Goal: Information Seeking & Learning: Learn about a topic

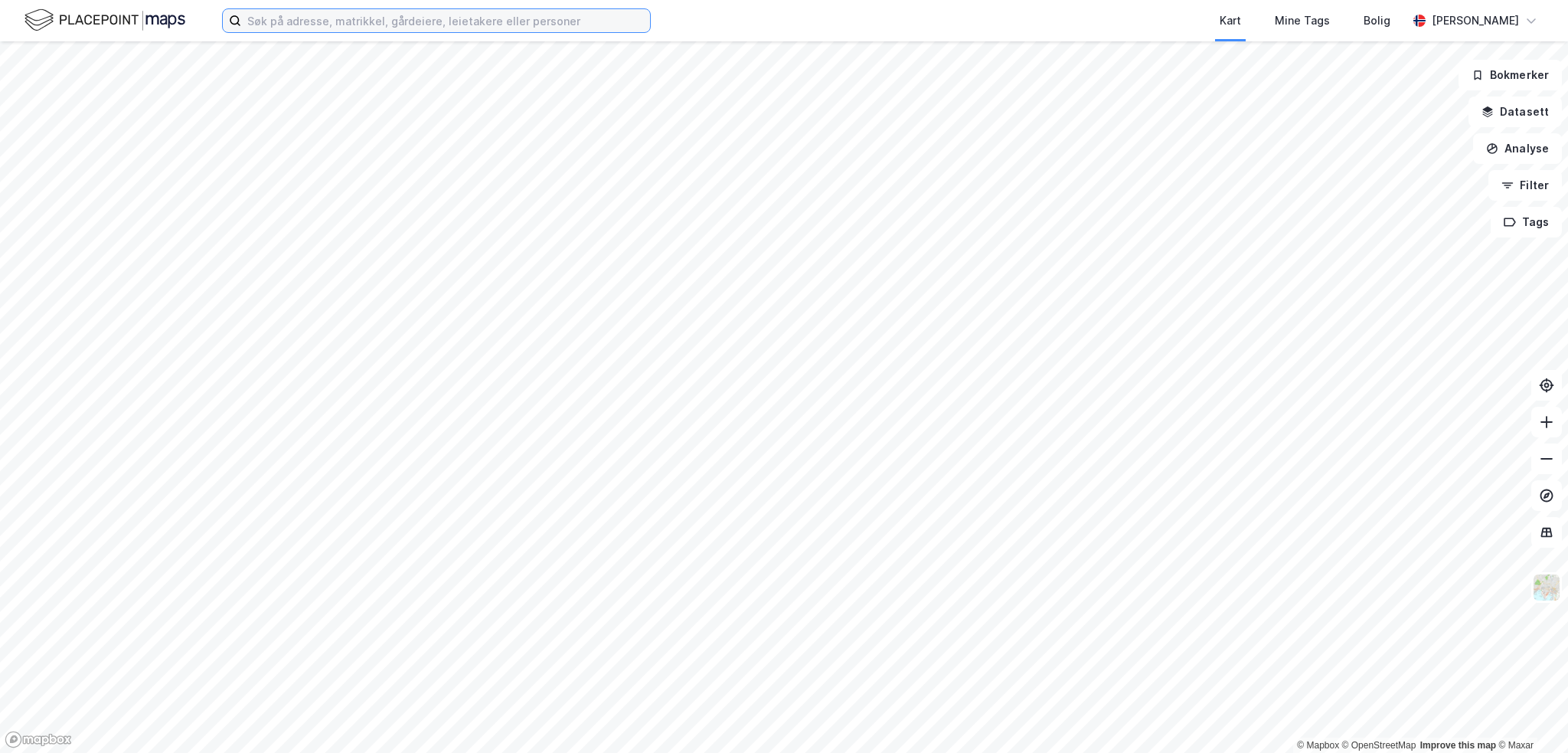
click at [280, 24] on input at bounding box center [445, 20] width 409 height 23
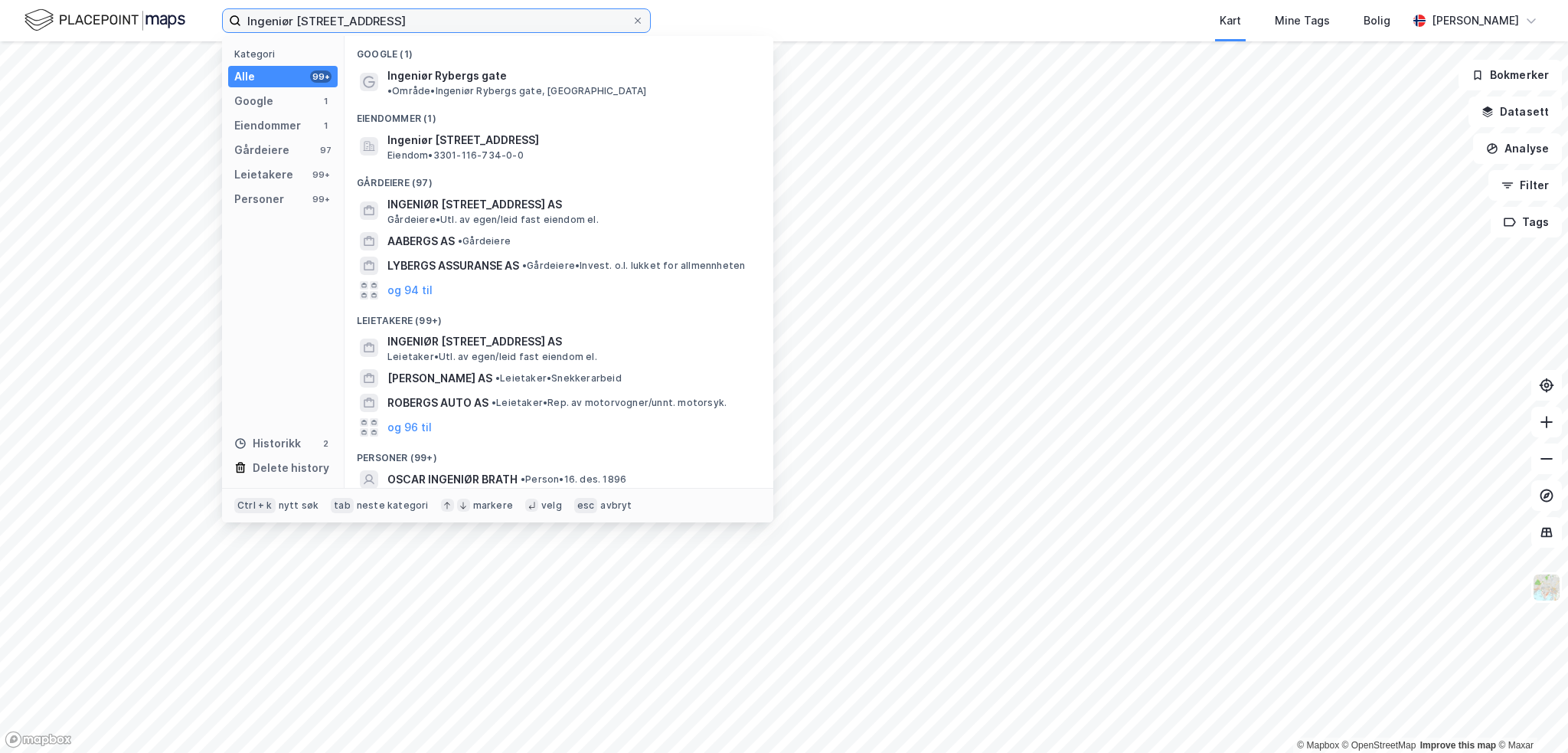
type input "Ingeniør [STREET_ADDRESS]"
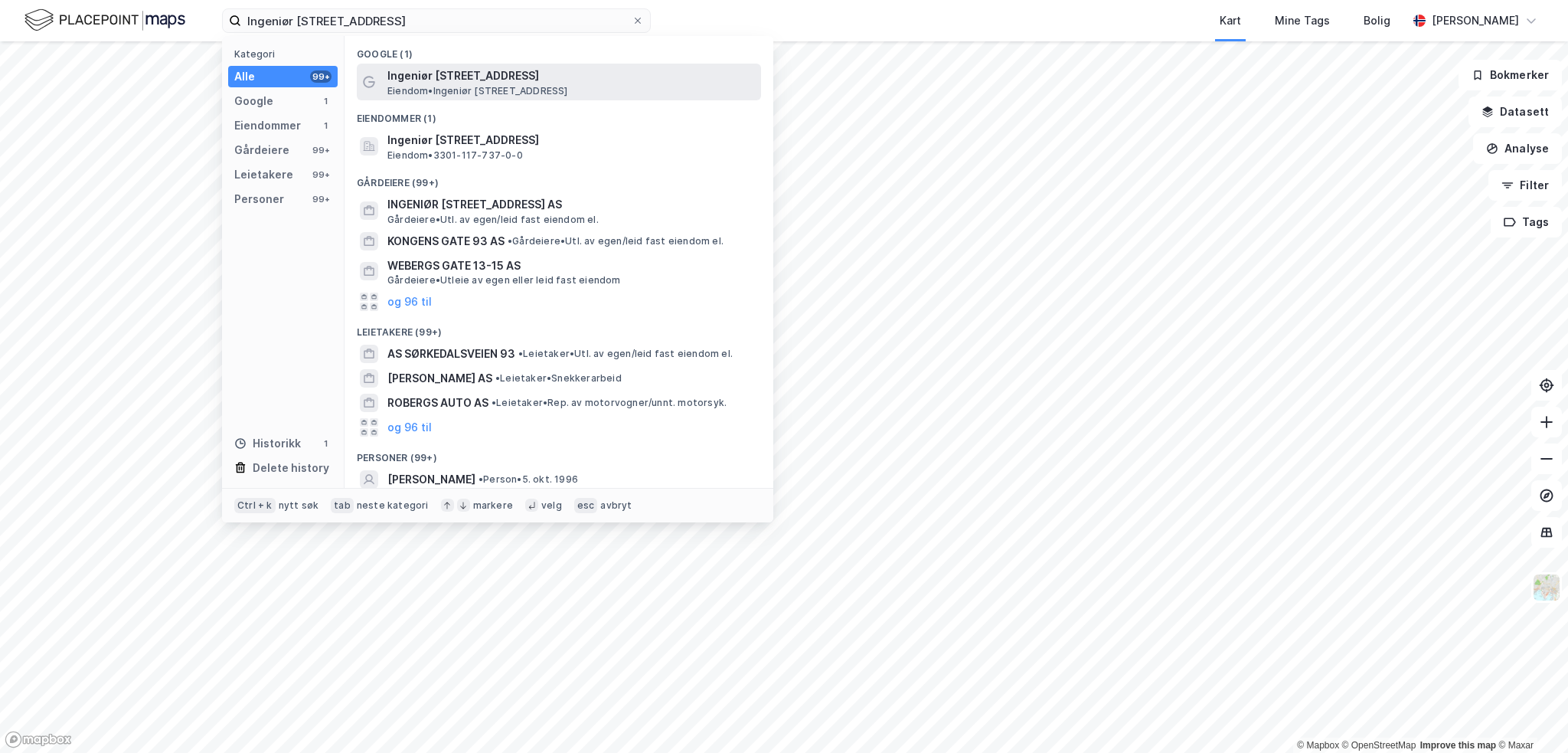
click at [424, 79] on span "Ingeniør [STREET_ADDRESS]" at bounding box center [571, 76] width 368 height 18
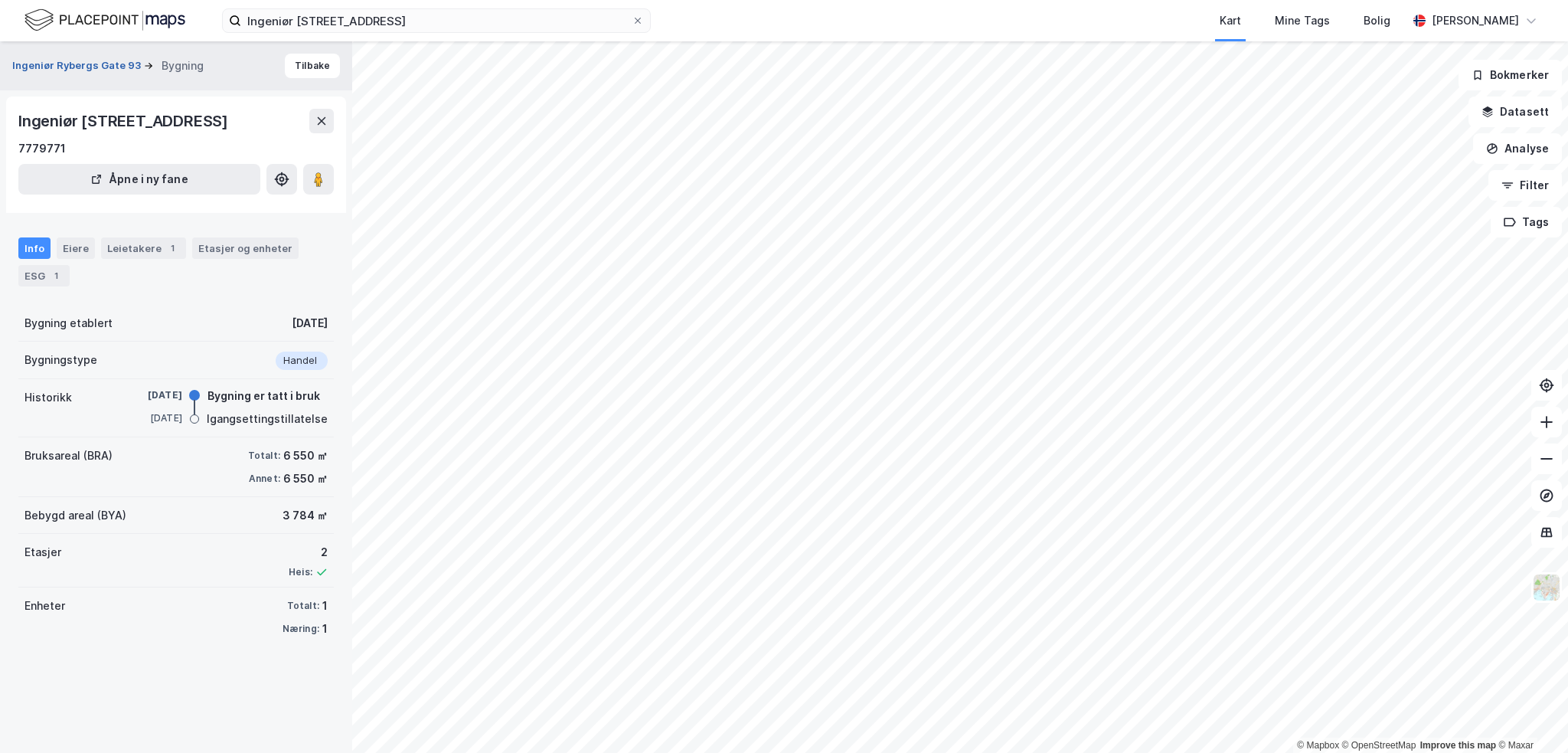
click at [110, 67] on button "Ingeniør Rybergs Gate 93" at bounding box center [78, 65] width 131 height 15
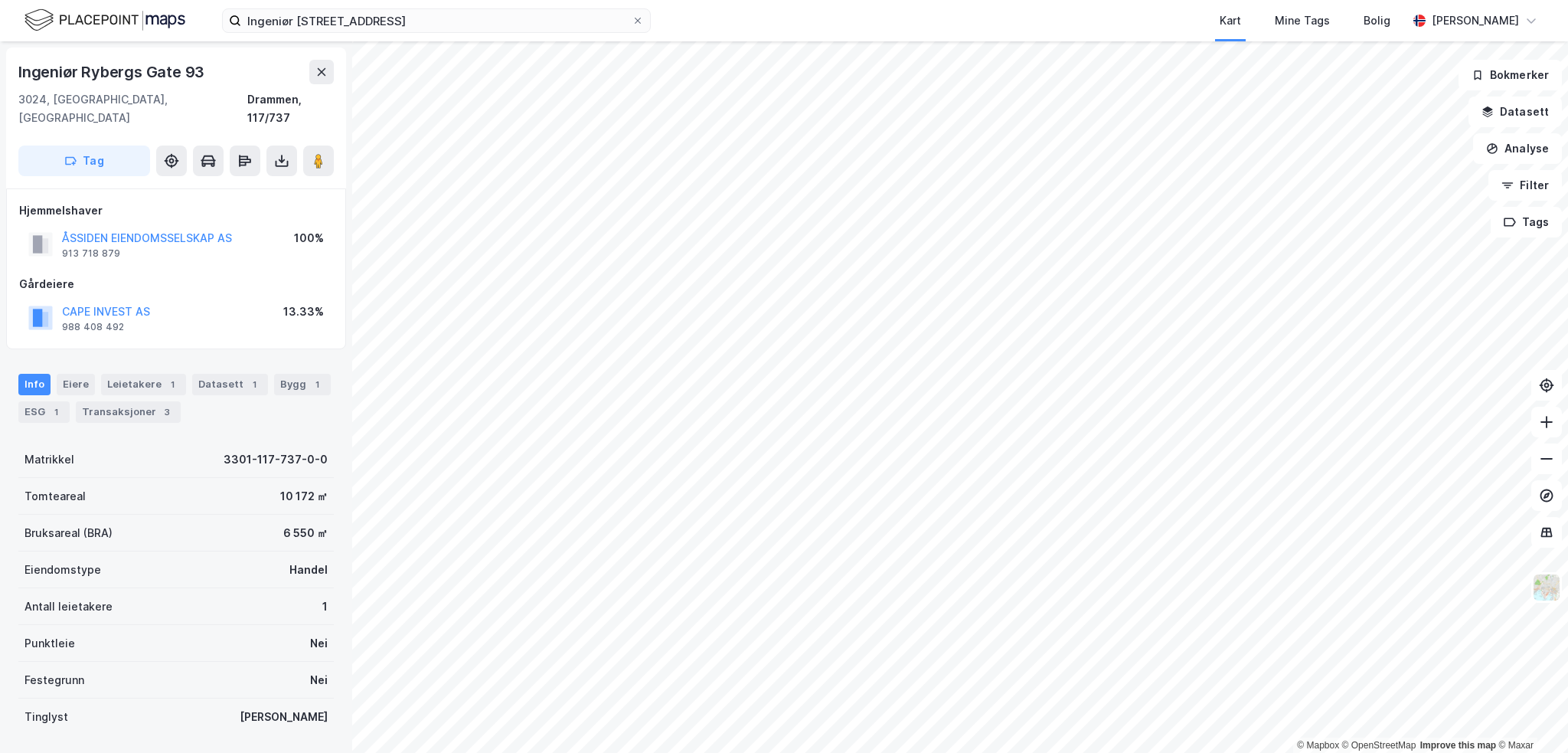
click at [207, 356] on div "Info [PERSON_NAME] 1 Datasett 1 Bygg 1 ESG 1 Transaksjoner 3" at bounding box center [176, 392] width 353 height 74
click at [214, 374] on div "Datasett 1" at bounding box center [230, 384] width 76 height 22
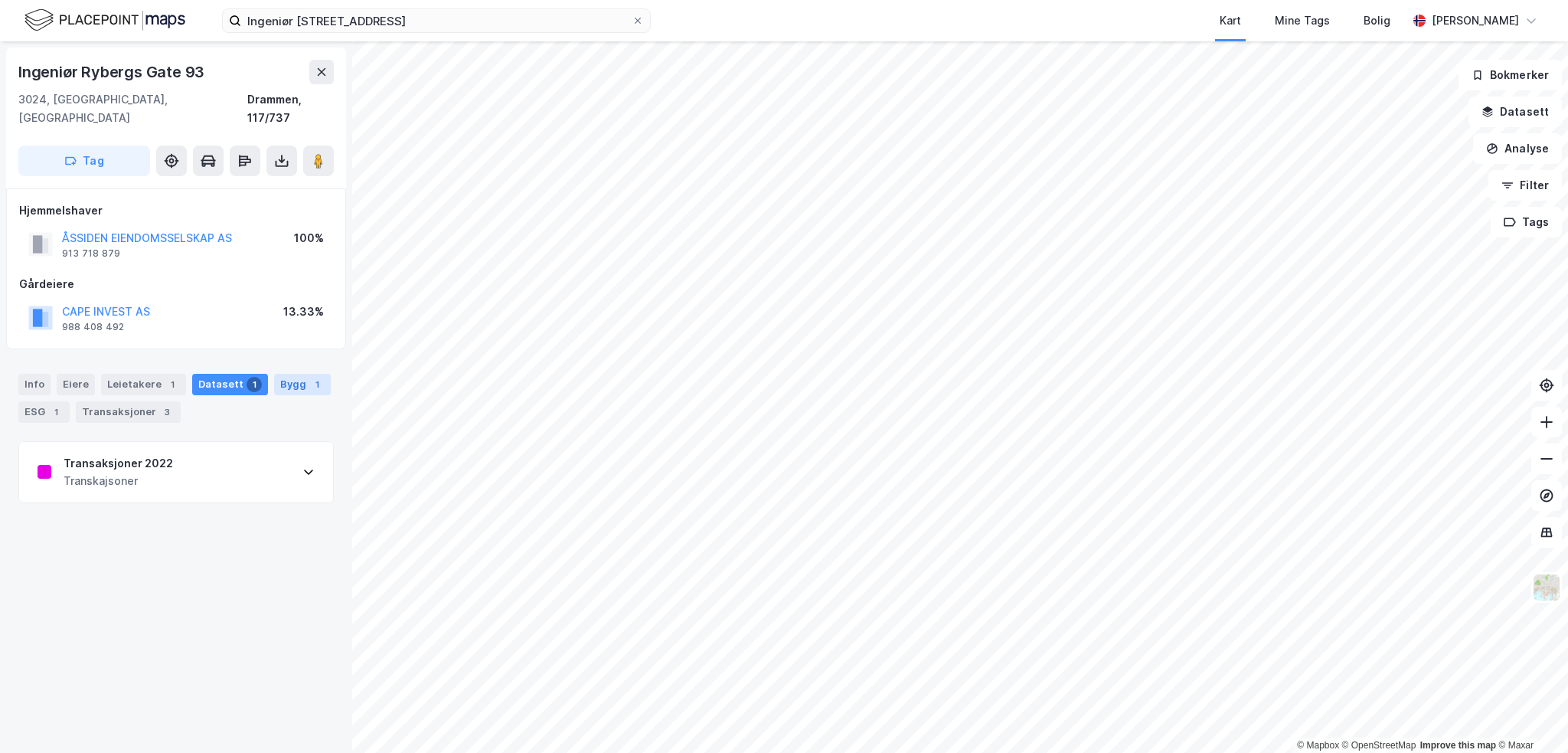
click at [285, 374] on div "Bygg 1" at bounding box center [302, 384] width 57 height 22
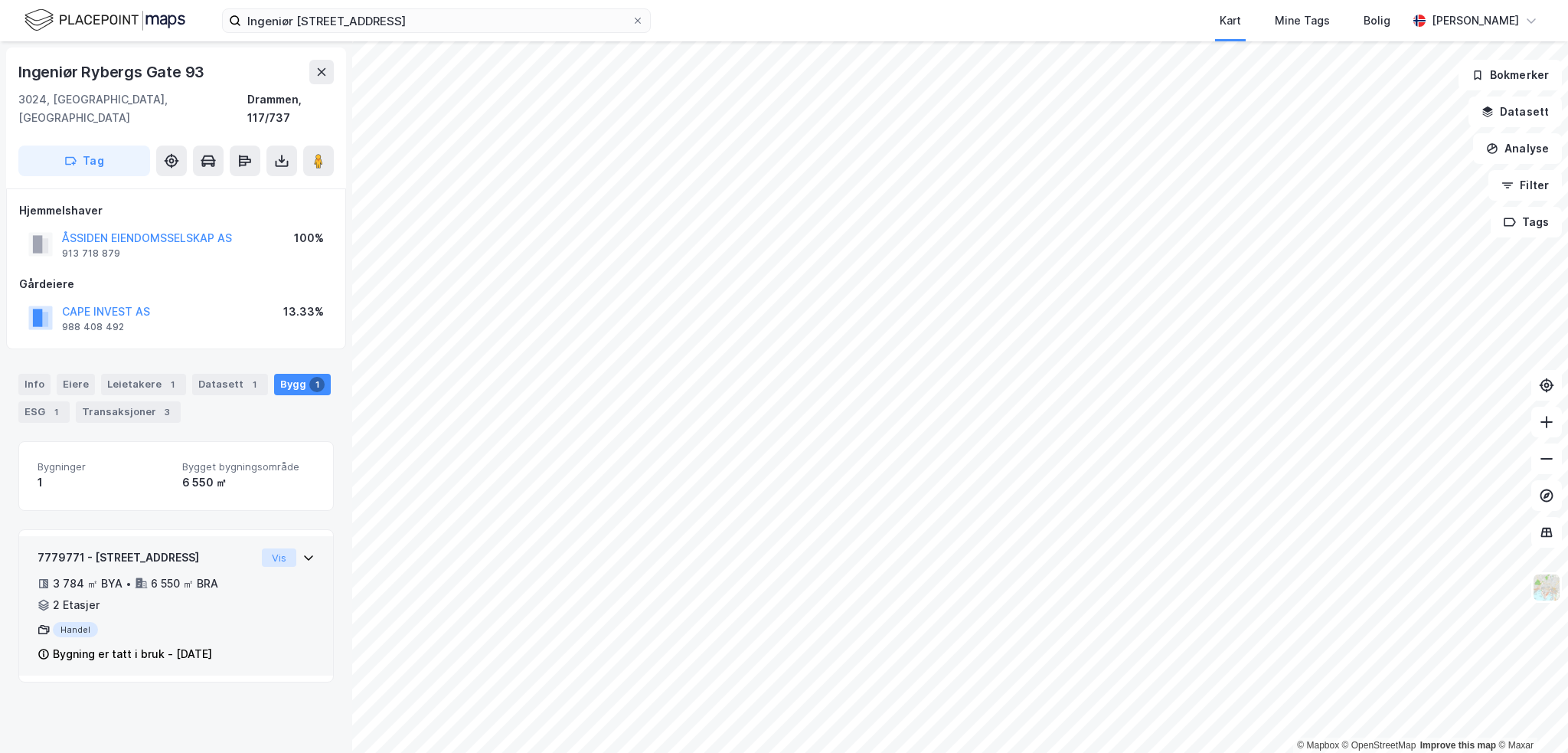
click at [273, 548] on button "Vis" at bounding box center [279, 557] width 35 height 18
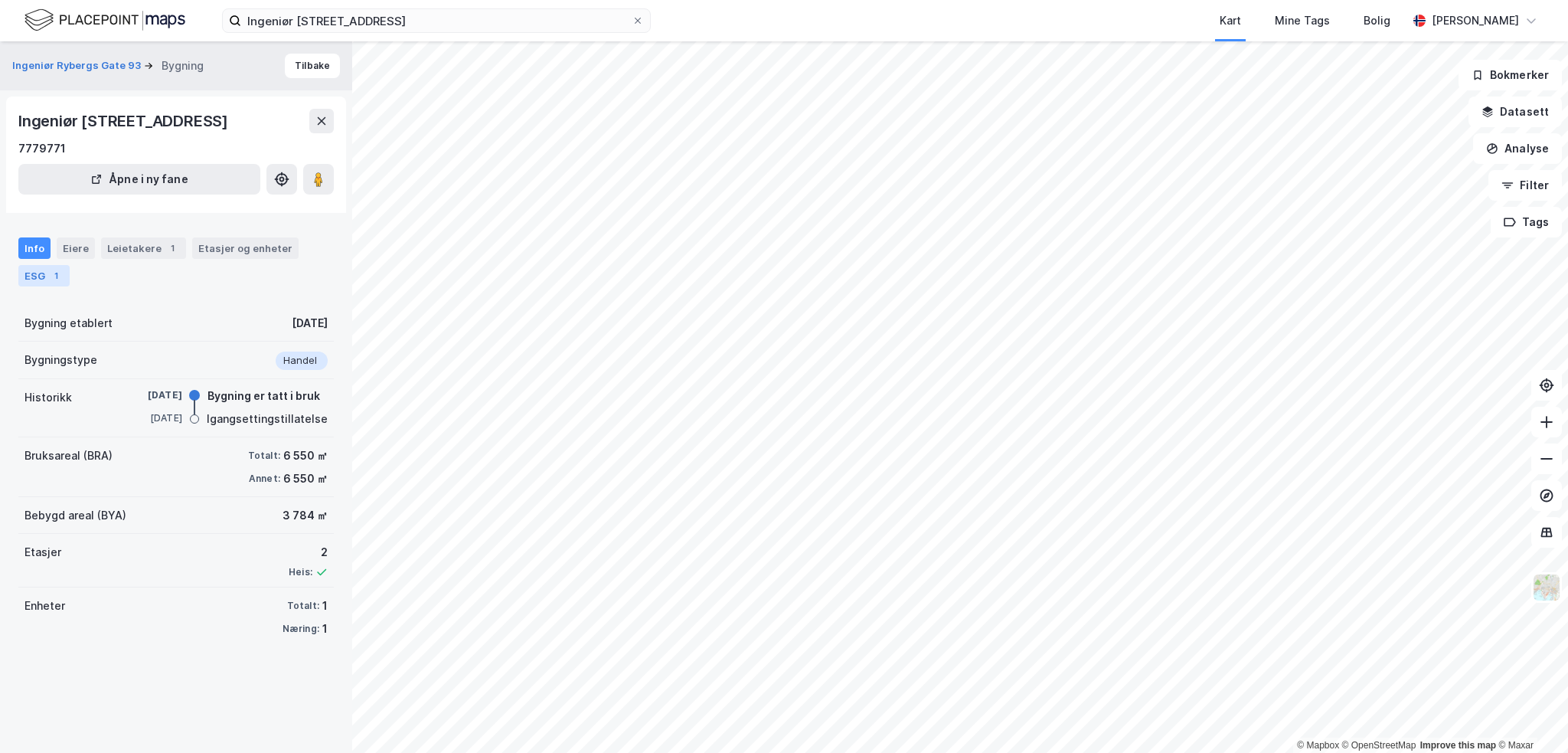
click at [46, 287] on div "ESG 1" at bounding box center [44, 276] width 52 height 22
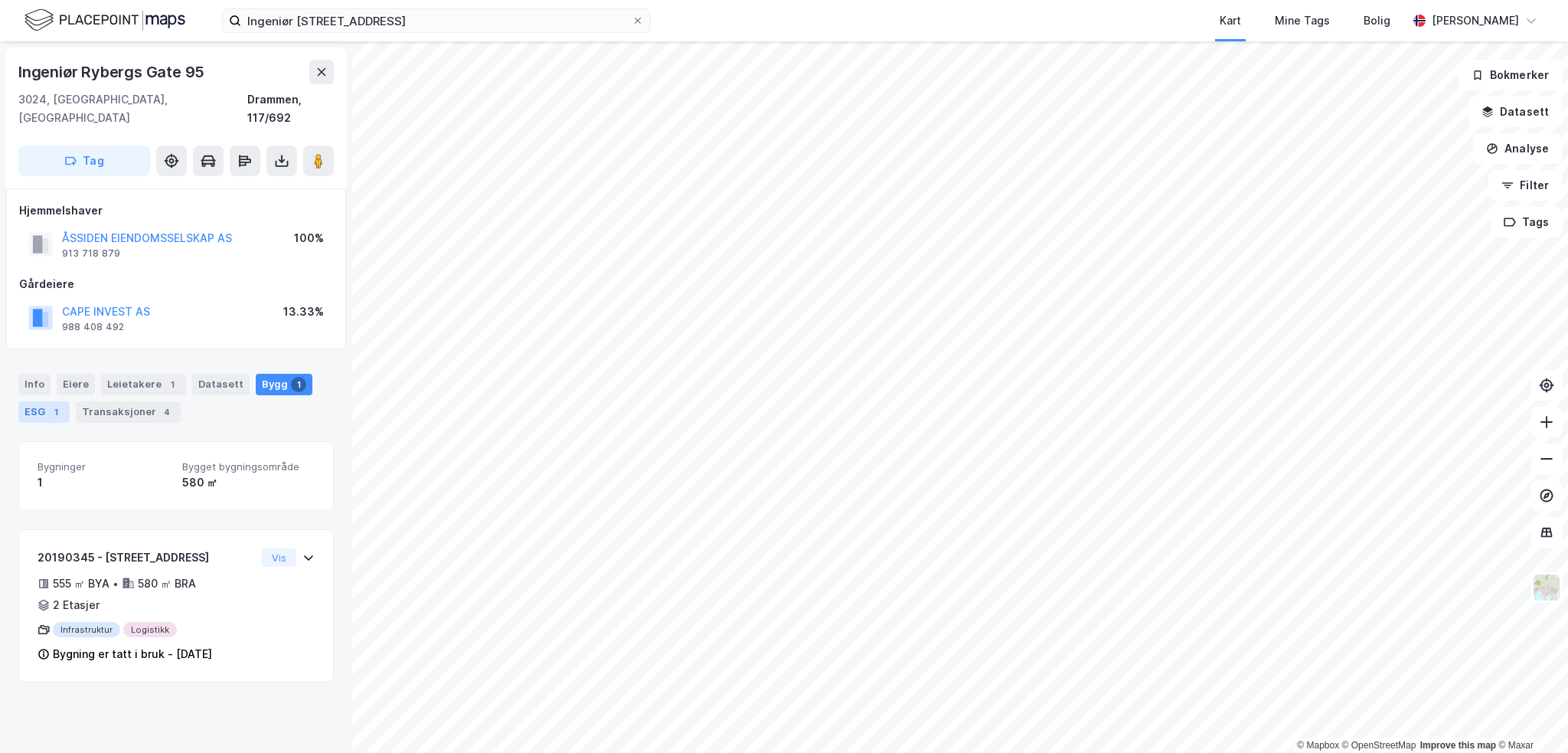
click at [61, 404] on div "1" at bounding box center [55, 411] width 15 height 15
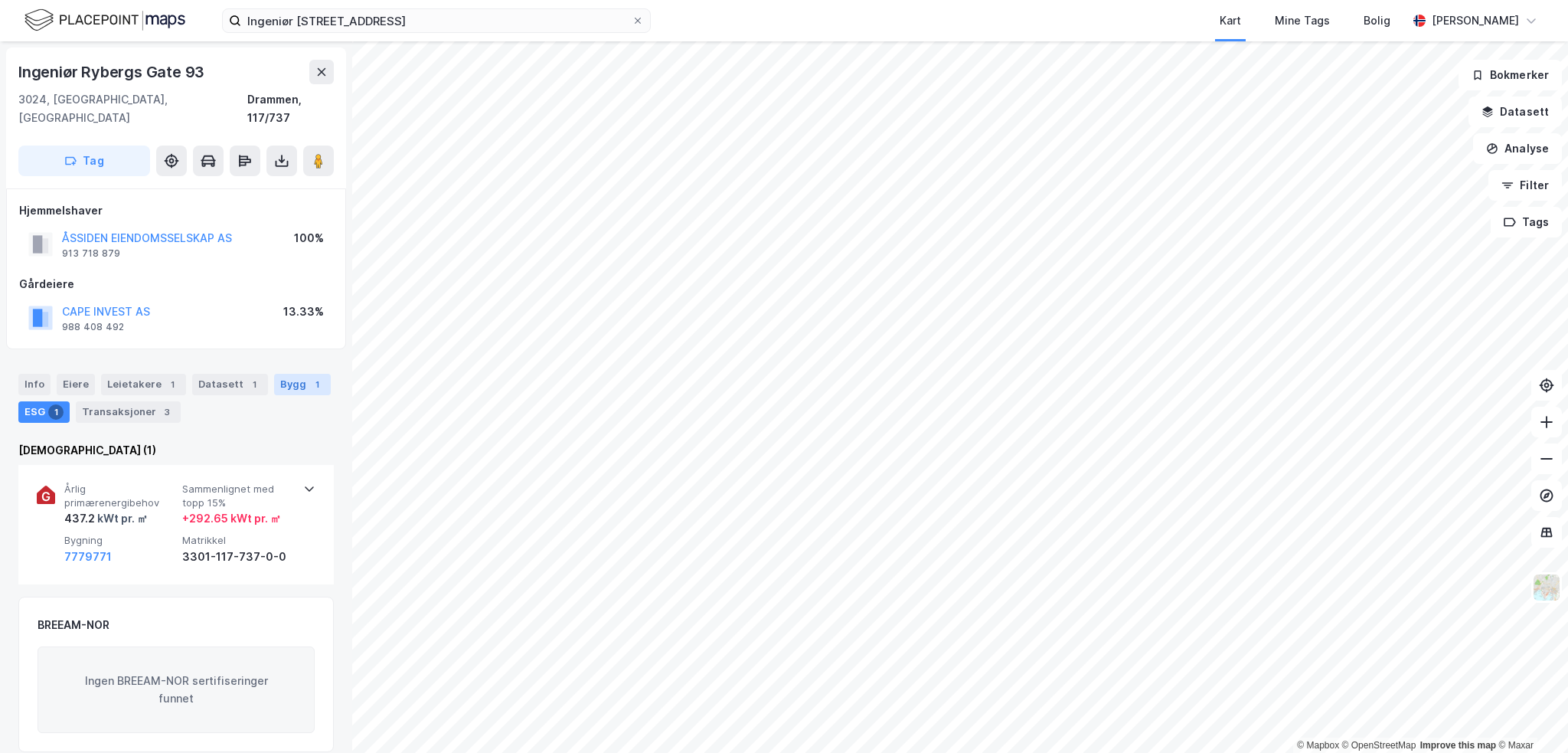
click at [283, 374] on div "Bygg 1" at bounding box center [302, 384] width 57 height 22
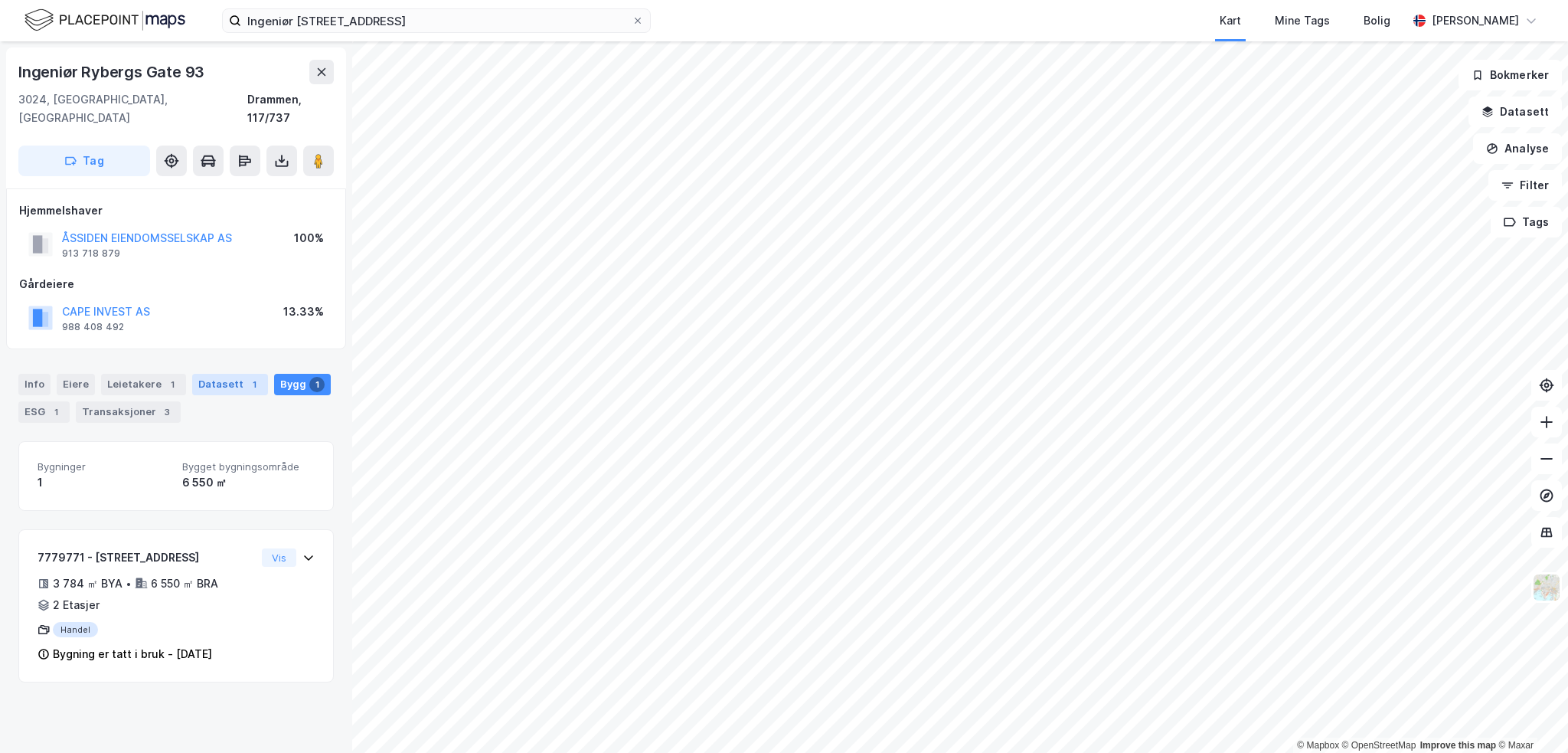
click at [196, 374] on div "Datasett 1" at bounding box center [230, 384] width 76 height 22
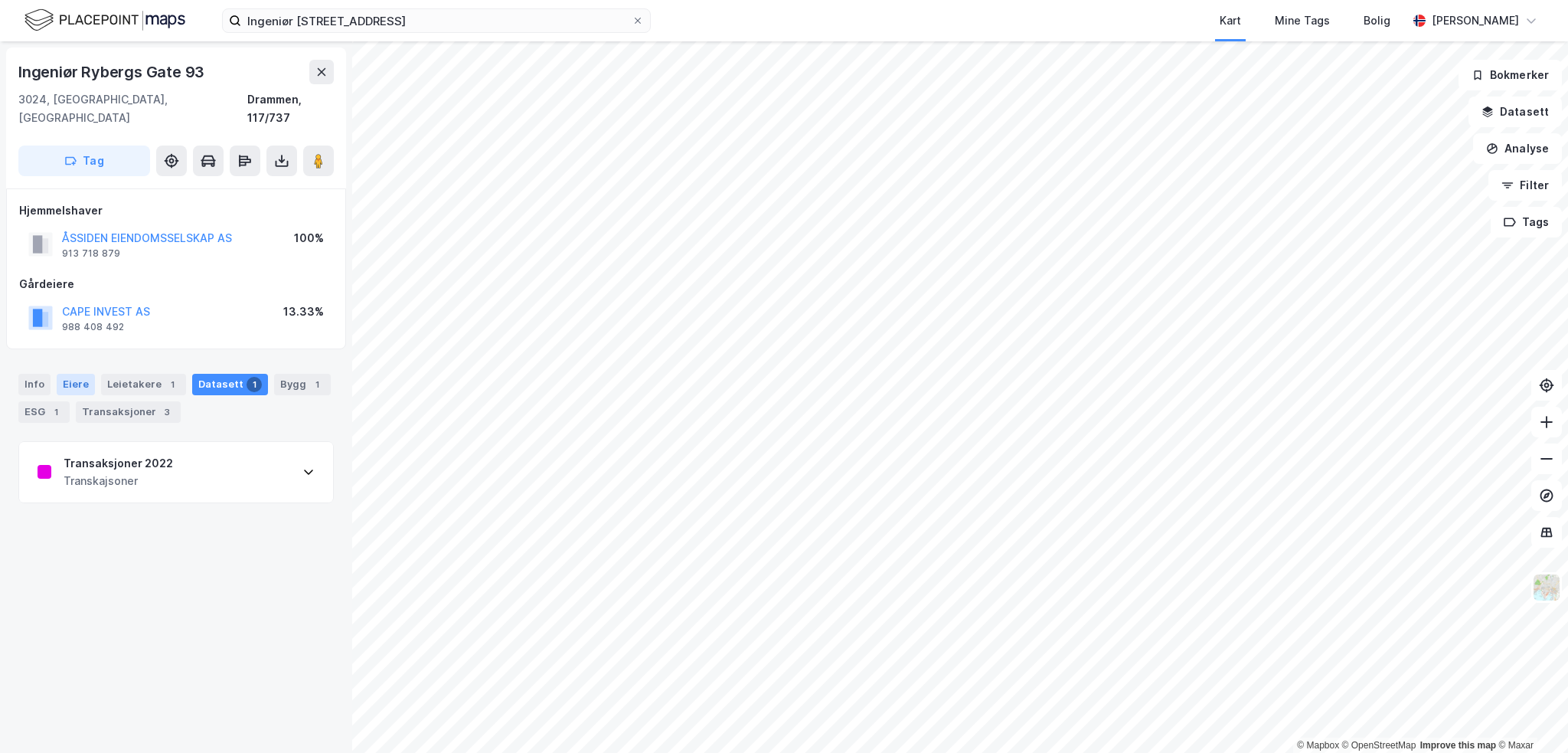
click at [65, 374] on div "Eiere" at bounding box center [76, 384] width 38 height 22
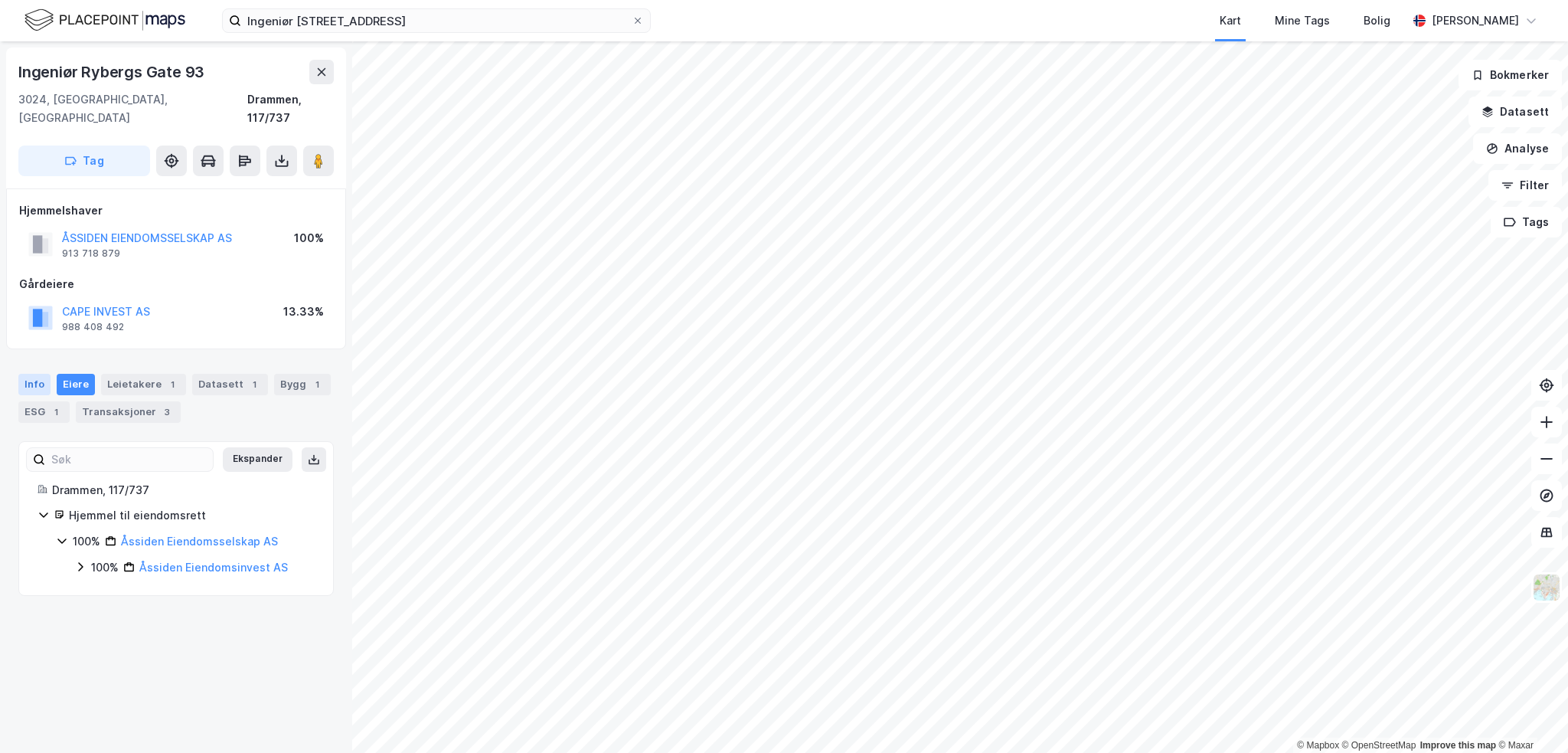
click at [30, 374] on div "Info" at bounding box center [34, 384] width 32 height 22
